Goal: Task Accomplishment & Management: Manage account settings

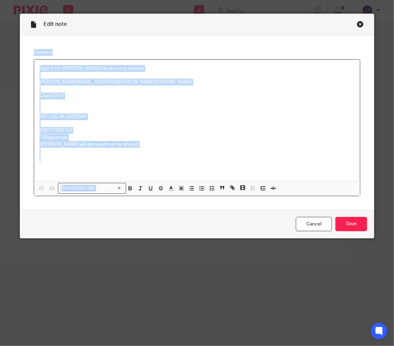
click at [358, 27] on div "Edit note Content Sign in for Cheri hairdressing amazon Leah.jarvis@thebookkeep…" at bounding box center [197, 126] width 354 height 225
click at [357, 26] on div "Close this dialog window" at bounding box center [360, 24] width 7 height 7
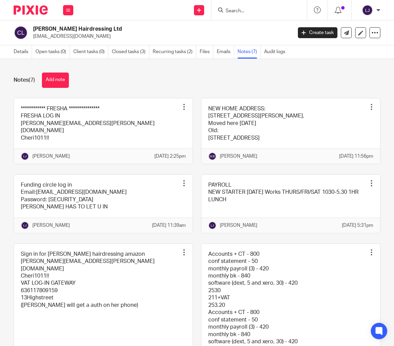
click at [251, 11] on input "Search" at bounding box center [255, 11] width 61 height 6
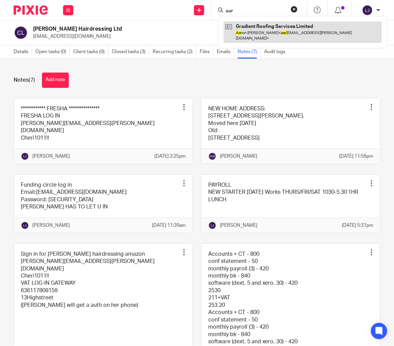
type input "aar"
click at [273, 31] on link at bounding box center [302, 31] width 158 height 21
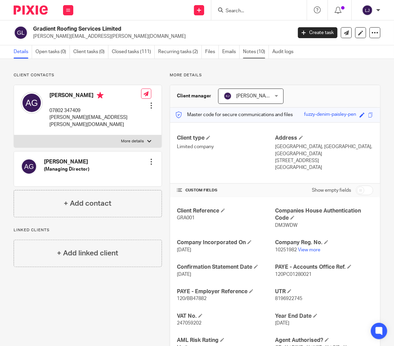
click at [253, 55] on link "Notes (10)" at bounding box center [256, 51] width 26 height 13
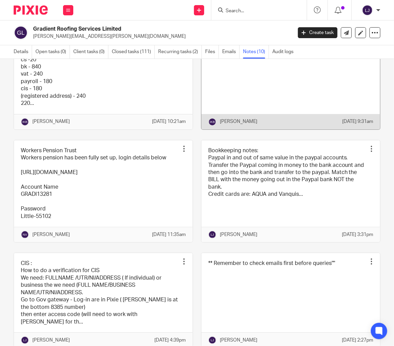
scroll to position [170, 0]
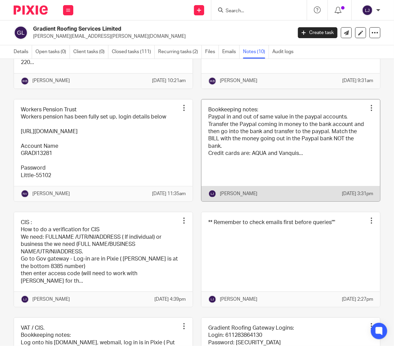
click at [231, 193] on link at bounding box center [290, 150] width 178 height 102
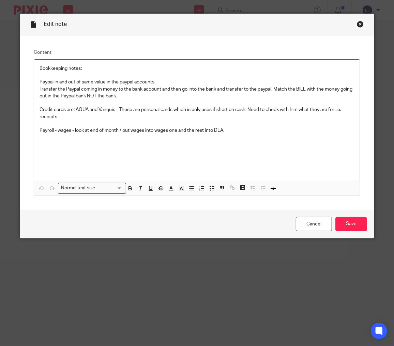
click at [358, 23] on div "Close this dialog window" at bounding box center [360, 24] width 7 height 7
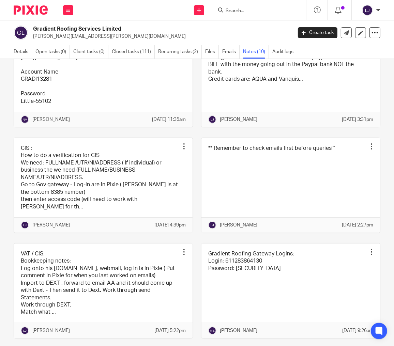
scroll to position [255, 0]
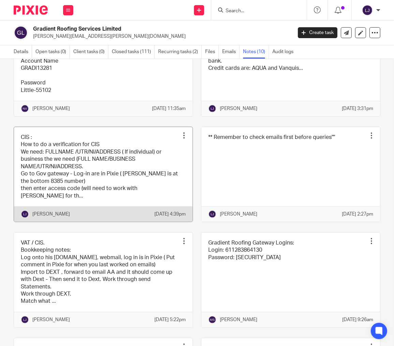
click at [66, 207] on link at bounding box center [103, 174] width 178 height 95
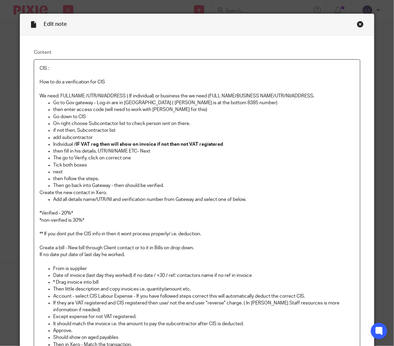
click at [357, 23] on div "Close this dialog window" at bounding box center [360, 24] width 7 height 7
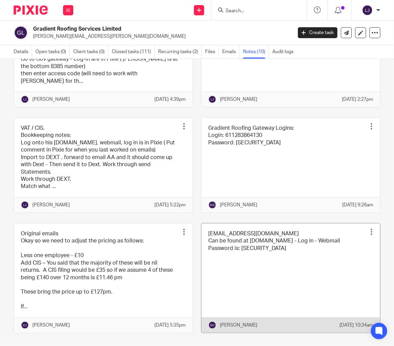
scroll to position [383, 0]
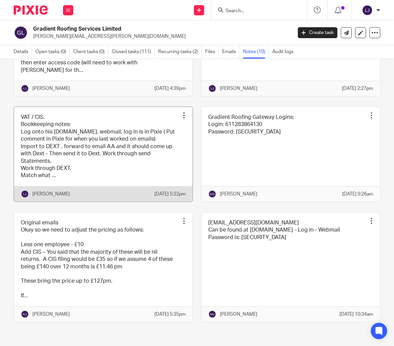
click at [151, 191] on link at bounding box center [103, 154] width 178 height 95
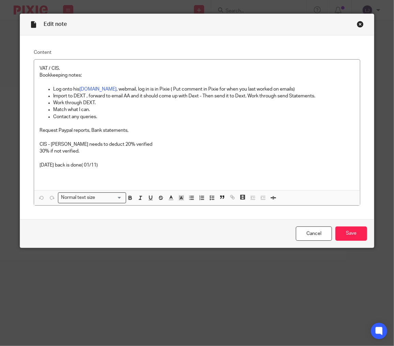
click at [358, 22] on div "Close this dialog window" at bounding box center [360, 24] width 7 height 7
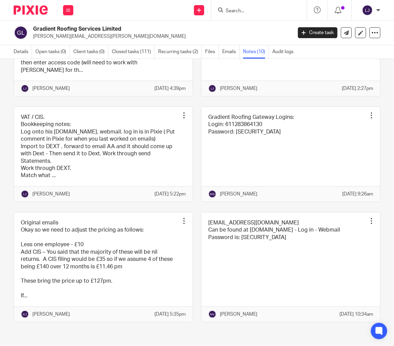
scroll to position [418, 0]
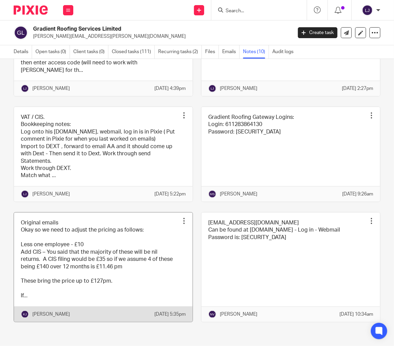
click at [143, 256] on link at bounding box center [103, 266] width 178 height 109
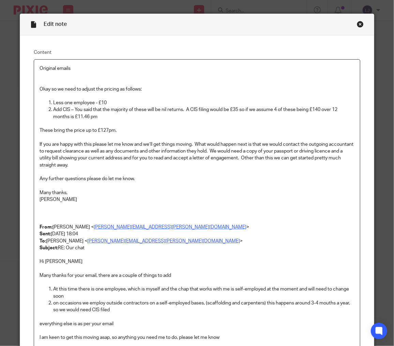
click at [357, 26] on div "Close this dialog window" at bounding box center [360, 24] width 7 height 7
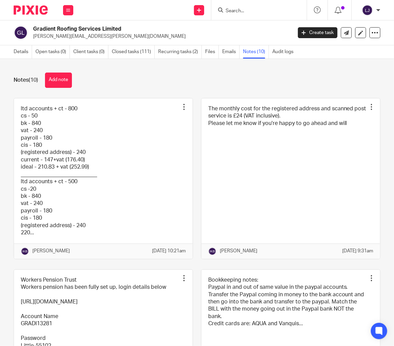
click at [239, 2] on div at bounding box center [258, 10] width 95 height 20
click at [246, 9] on input "Search" at bounding box center [255, 11] width 61 height 6
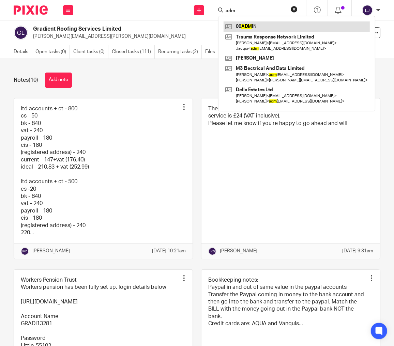
type input "adm"
click at [250, 26] on link at bounding box center [296, 26] width 146 height 10
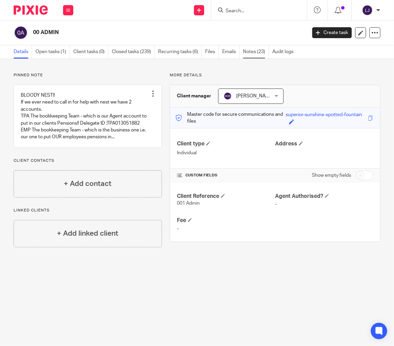
click at [258, 49] on link "Notes (23)" at bounding box center [256, 51] width 26 height 13
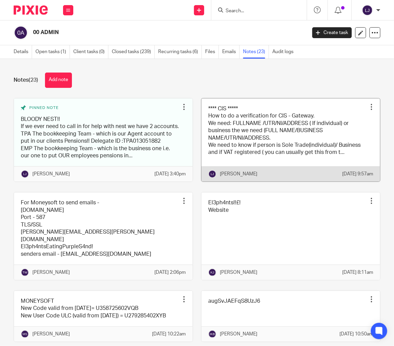
click at [241, 144] on link at bounding box center [290, 139] width 178 height 83
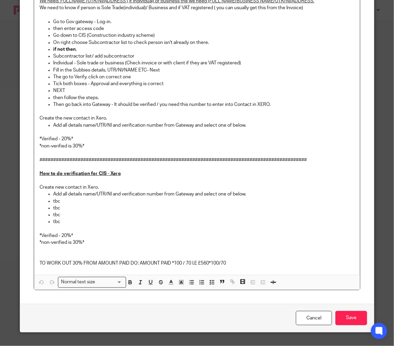
scroll to position [96, 0]
